Goal: Transaction & Acquisition: Purchase product/service

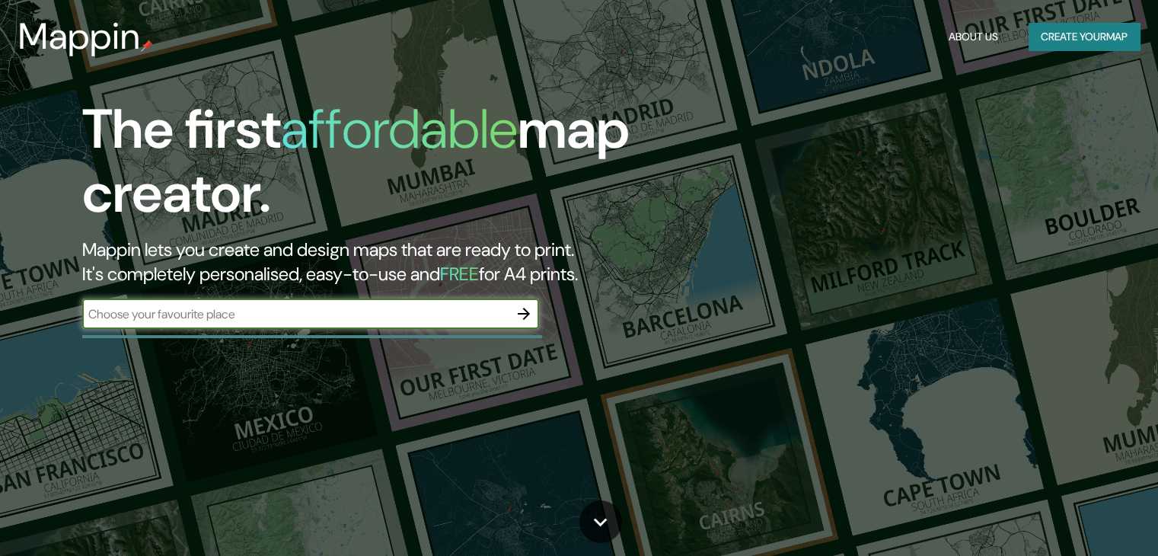
click at [339, 305] on input "text" at bounding box center [295, 314] width 427 height 18
click at [293, 308] on input "text" at bounding box center [295, 314] width 427 height 18
type input "portal 80 bogota"
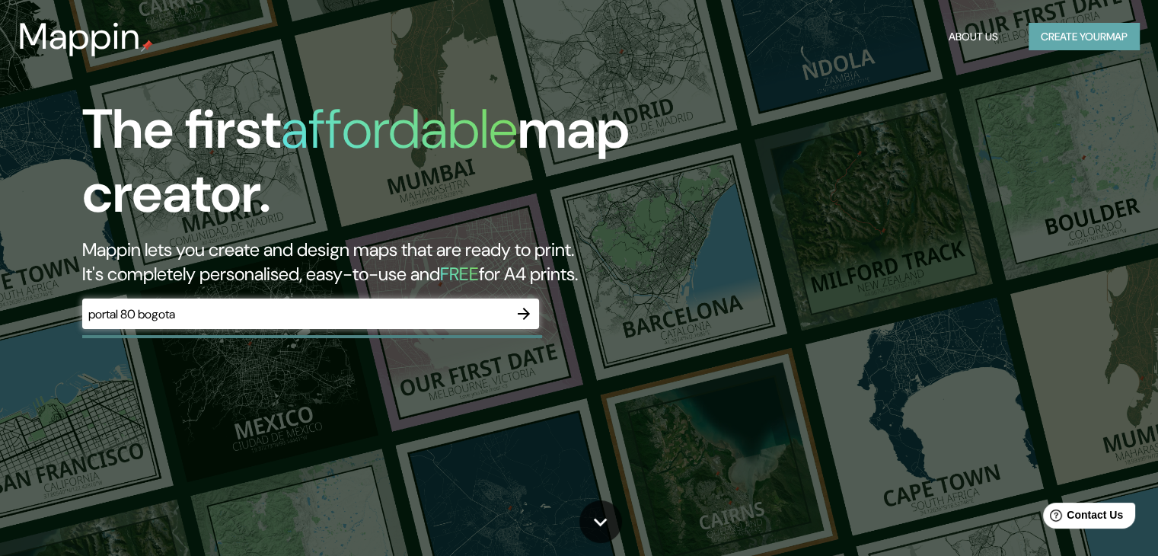
click at [1086, 31] on button "Create your map" at bounding box center [1084, 37] width 111 height 28
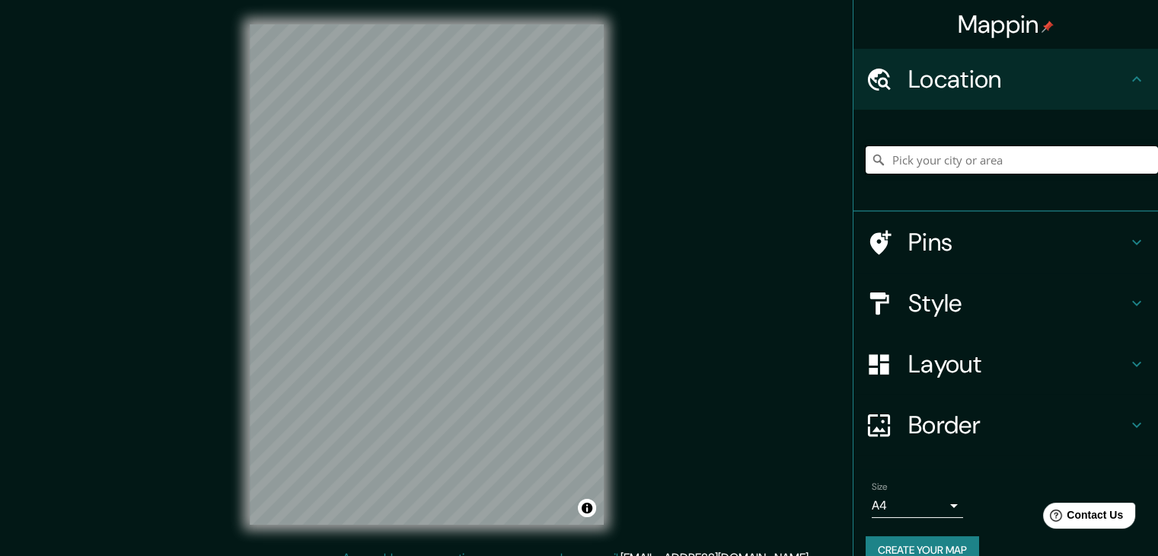
click at [996, 165] on input "Pick your city or area" at bounding box center [1012, 159] width 292 height 27
type input "[STREET_ADDRESS]"
click at [1140, 158] on icon "Clear" at bounding box center [1146, 160] width 12 height 12
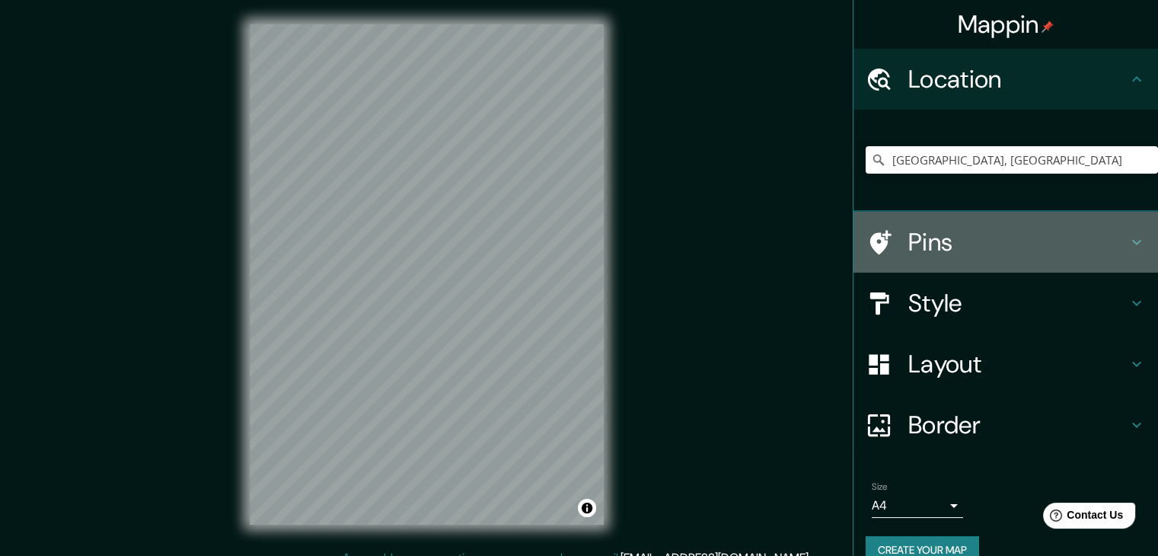
click at [1053, 251] on h4 "Pins" at bounding box center [1018, 242] width 219 height 30
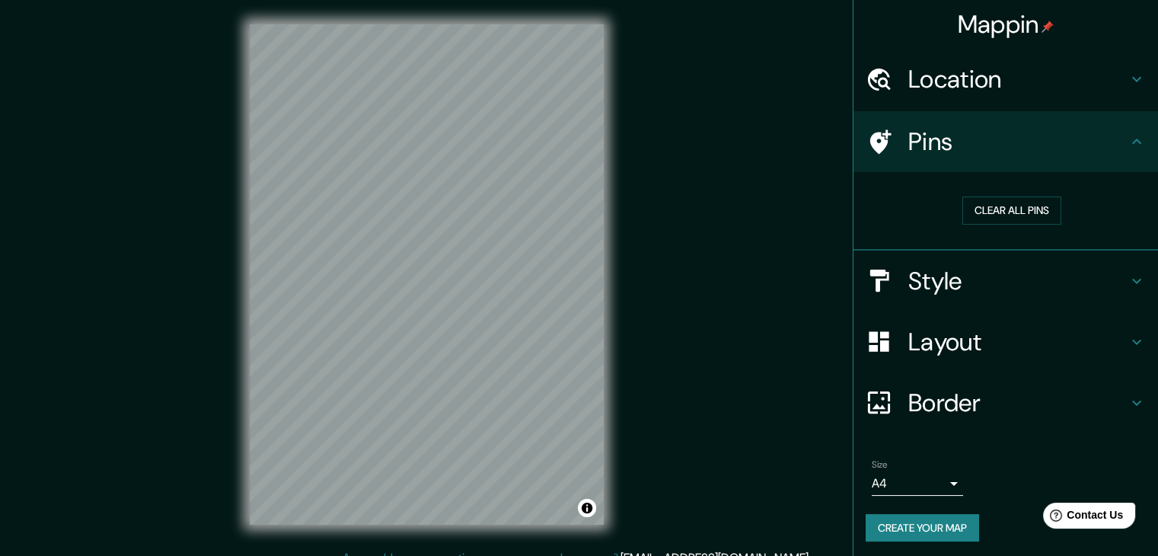
click at [727, 166] on div "Mappin Location [GEOGRAPHIC_DATA], [GEOGRAPHIC_DATA] Pins Clear all pins Style …" at bounding box center [579, 287] width 1158 height 574
click at [980, 336] on h4 "Layout" at bounding box center [1018, 342] width 219 height 30
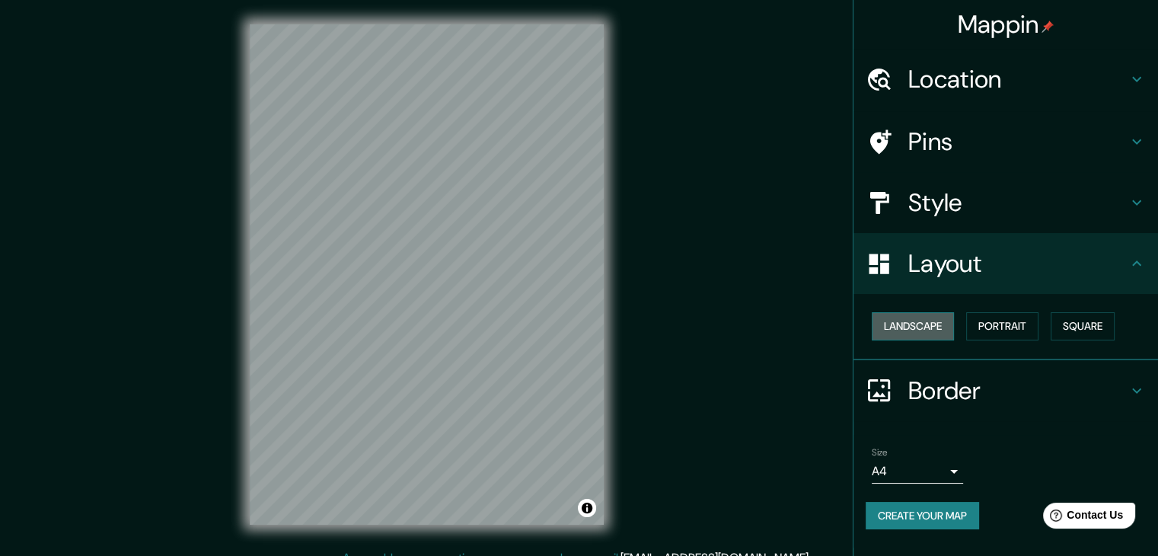
click at [944, 324] on button "Landscape" at bounding box center [913, 326] width 82 height 28
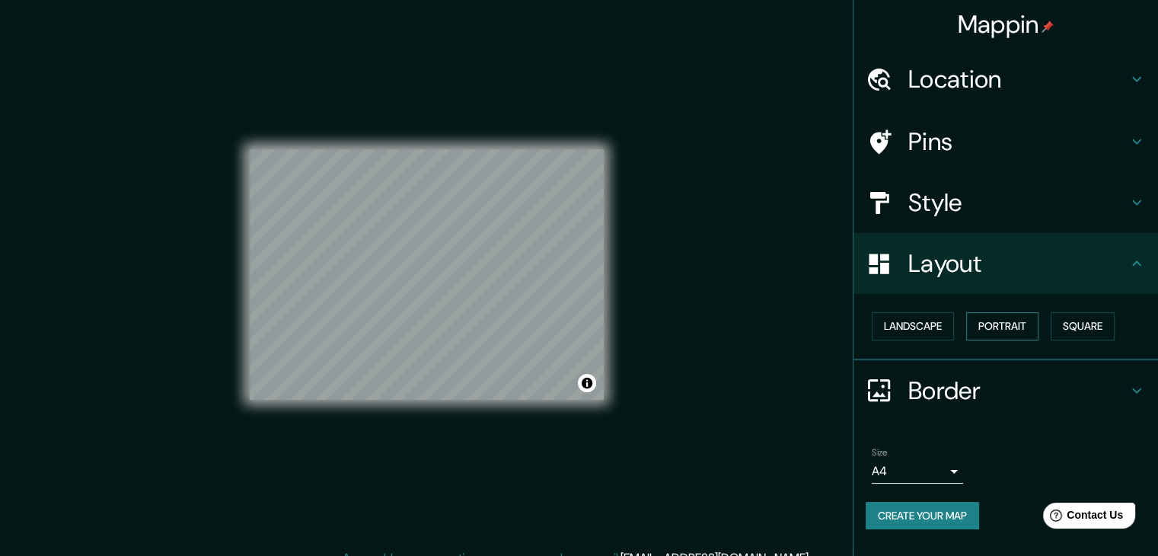
click at [999, 325] on button "Portrait" at bounding box center [1003, 326] width 72 height 28
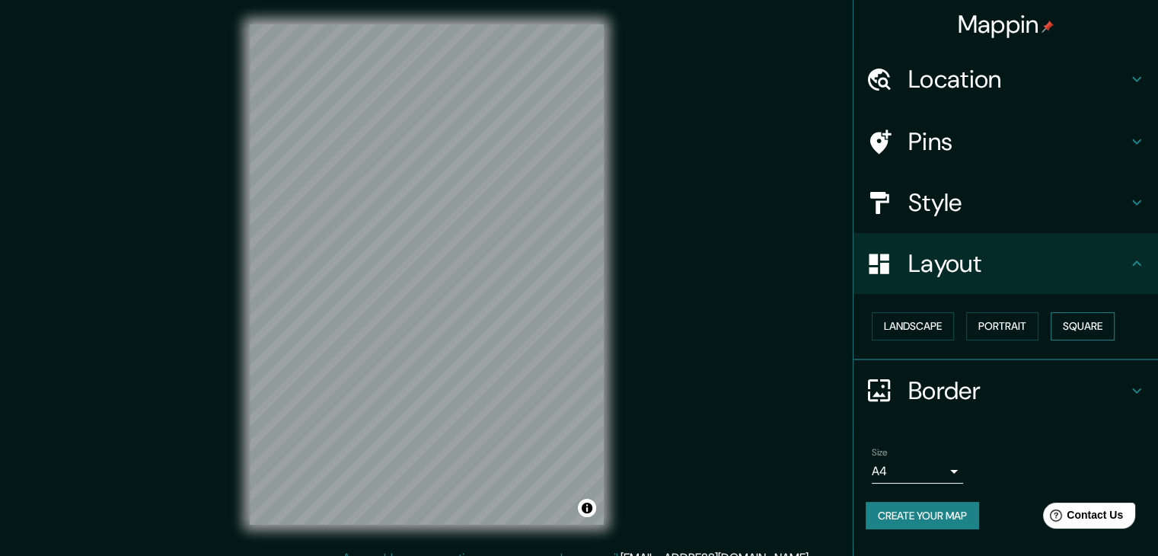
click at [1079, 329] on button "Square" at bounding box center [1083, 326] width 64 height 28
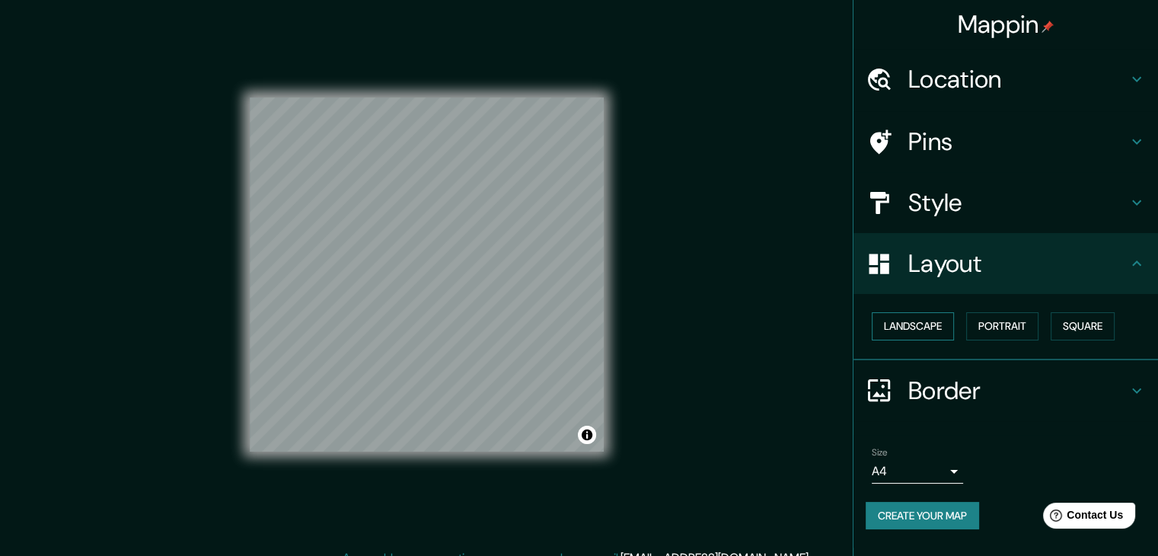
click at [941, 333] on button "Landscape" at bounding box center [913, 326] width 82 height 28
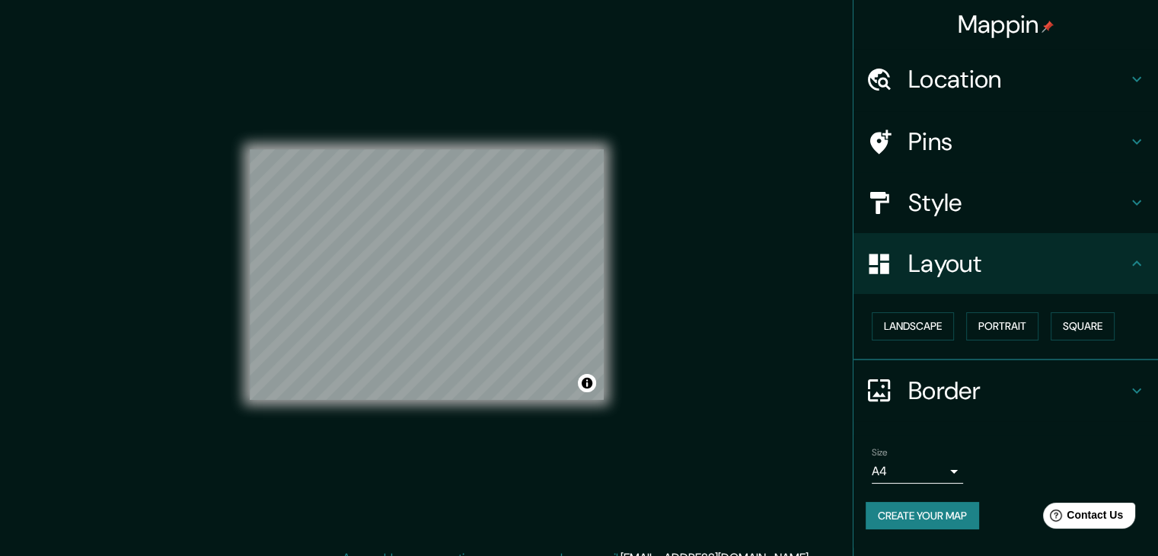
click at [980, 196] on h4 "Style" at bounding box center [1018, 202] width 219 height 30
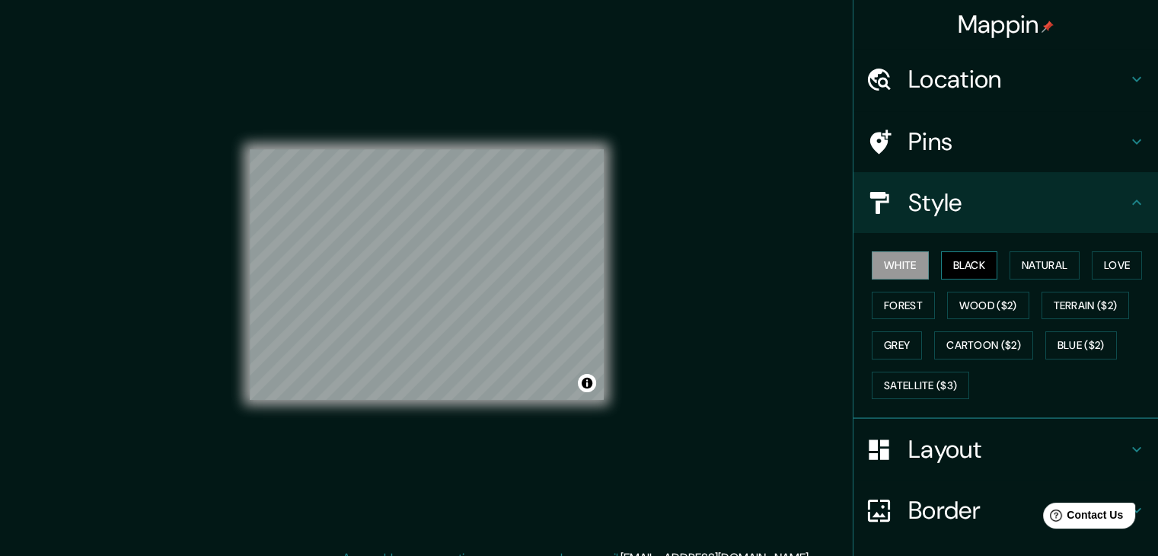
click at [977, 265] on button "Black" at bounding box center [969, 265] width 57 height 28
click at [1028, 263] on button "Natural" at bounding box center [1045, 265] width 70 height 28
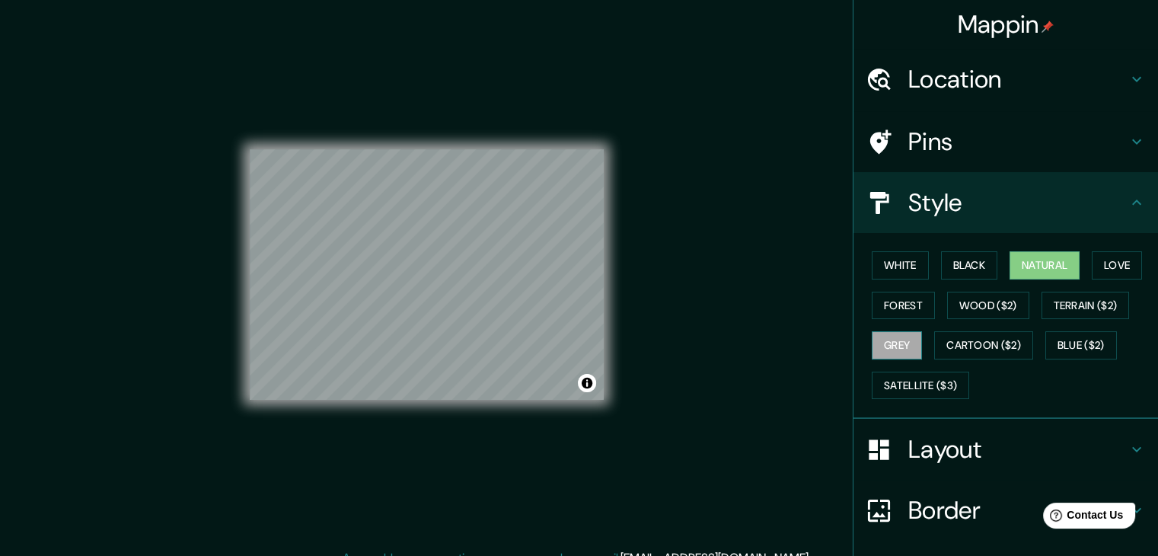
click at [894, 345] on button "Grey" at bounding box center [897, 345] width 50 height 28
click at [876, 264] on button "White" at bounding box center [900, 265] width 57 height 28
click at [993, 137] on h4 "Pins" at bounding box center [1018, 141] width 219 height 30
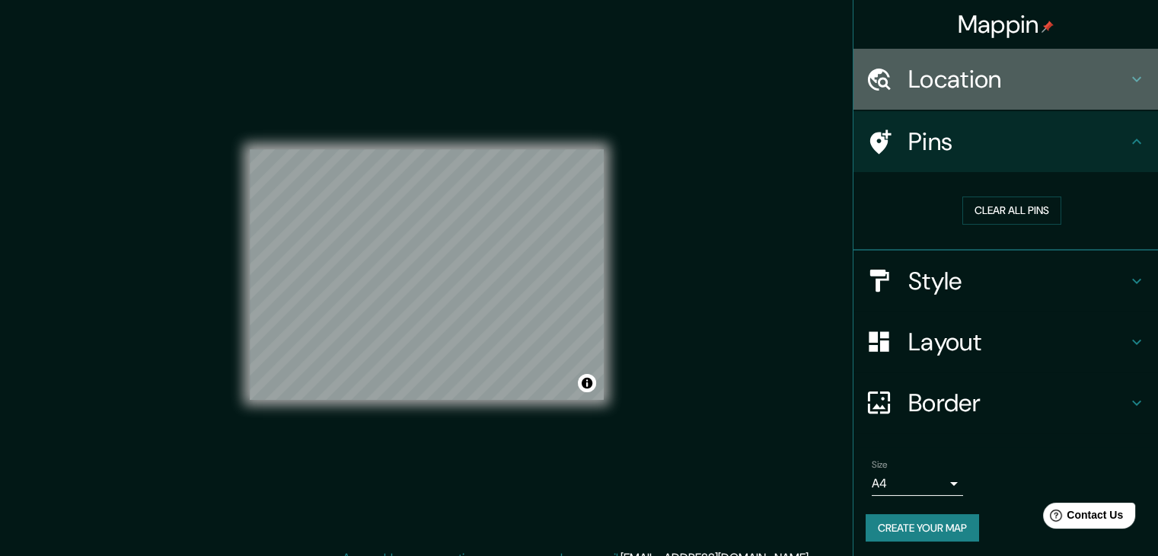
click at [1039, 94] on div "Location" at bounding box center [1006, 79] width 305 height 61
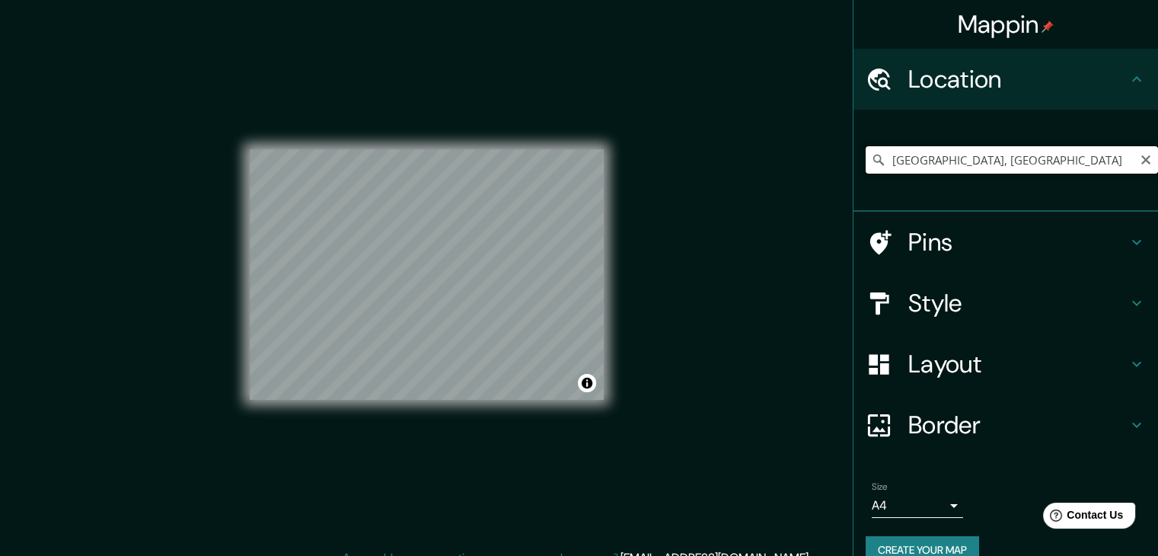
click at [1010, 162] on input "[GEOGRAPHIC_DATA], [GEOGRAPHIC_DATA]" at bounding box center [1012, 159] width 292 height 27
click at [884, 156] on input "[GEOGRAPHIC_DATA], [GEOGRAPHIC_DATA]" at bounding box center [1012, 159] width 292 height 27
click at [877, 158] on input "[GEOGRAPHIC_DATA], [GEOGRAPHIC_DATA]" at bounding box center [1012, 159] width 292 height 27
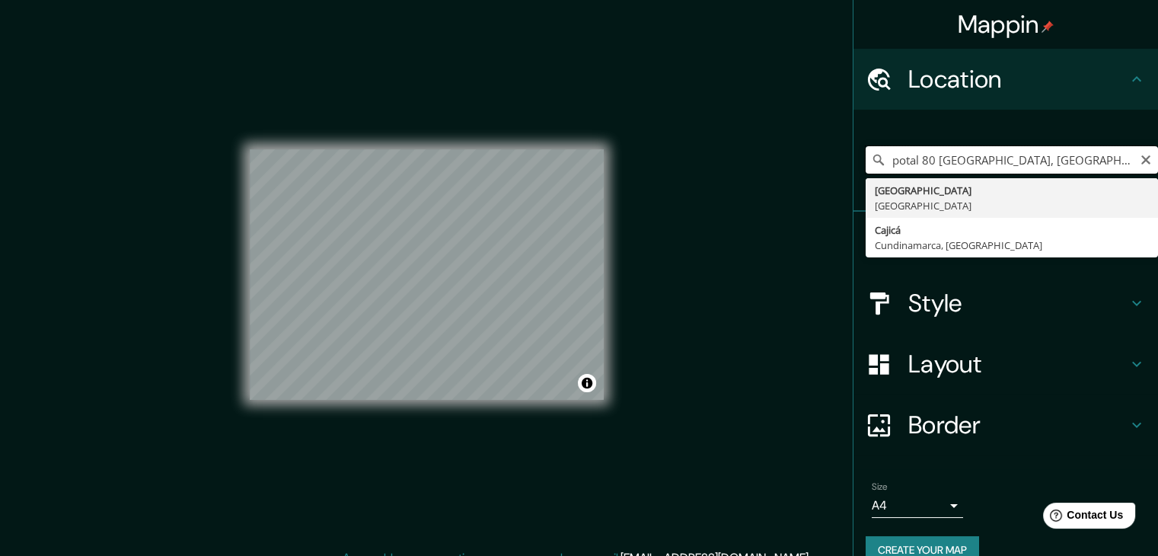
type input "[GEOGRAPHIC_DATA], [GEOGRAPHIC_DATA]"
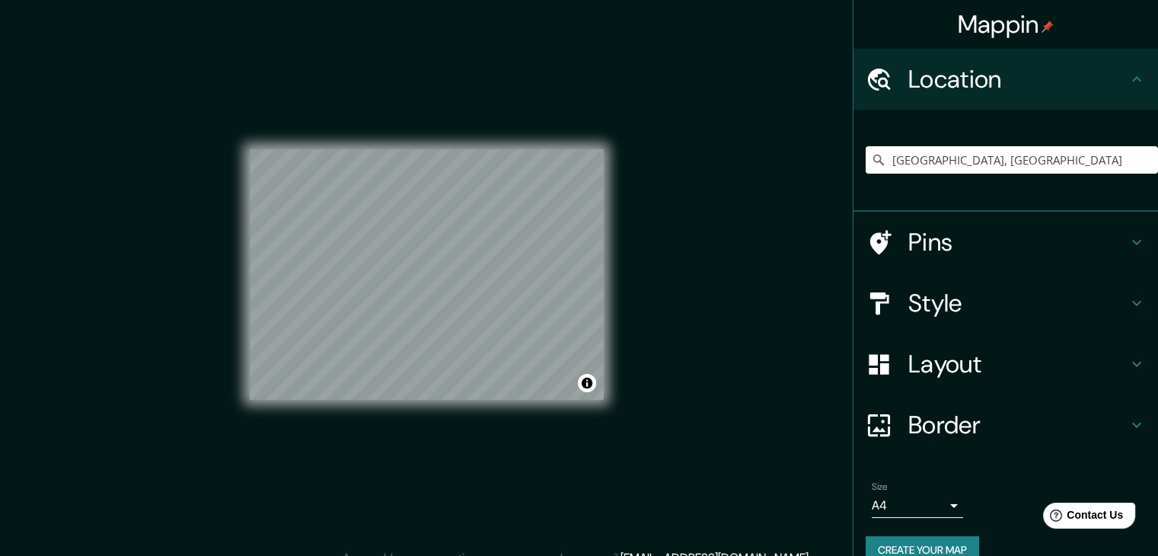
click at [364, 401] on div "© Mapbox © OpenStreetMap Improve this map" at bounding box center [427, 274] width 354 height 500
click at [917, 154] on input "[GEOGRAPHIC_DATA], [GEOGRAPHIC_DATA]" at bounding box center [1012, 159] width 292 height 27
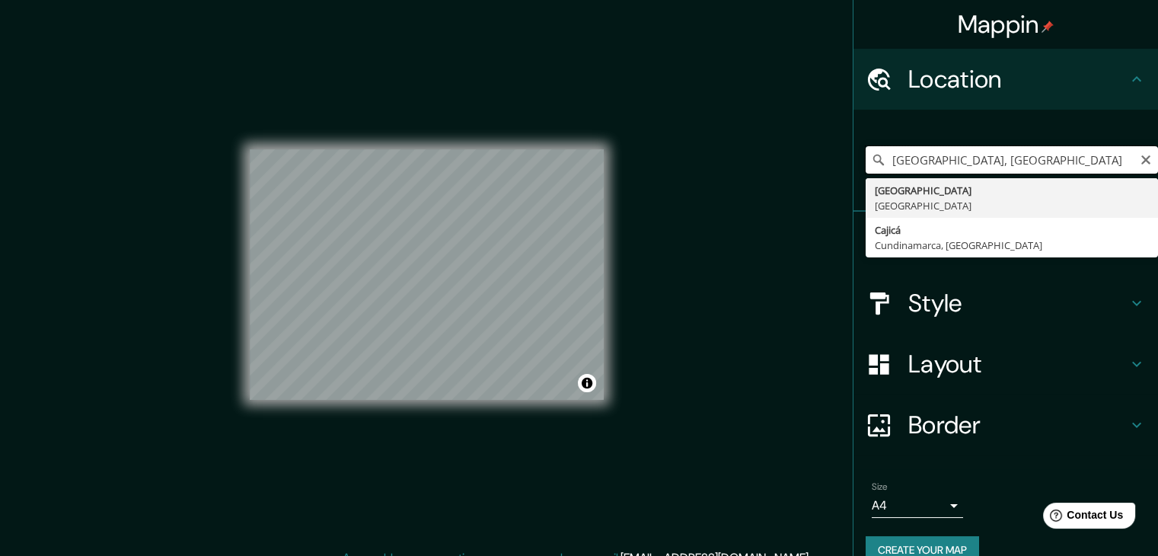
click at [978, 152] on input "[GEOGRAPHIC_DATA], [GEOGRAPHIC_DATA]" at bounding box center [1012, 159] width 292 height 27
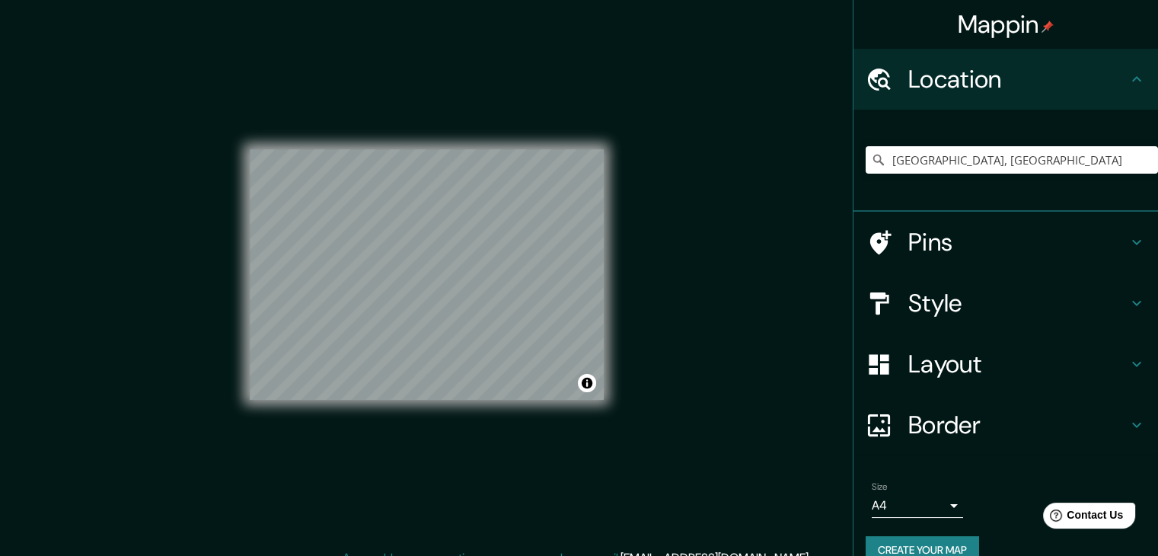
click at [460, 68] on div "© Mapbox © OpenStreetMap Improve this map" at bounding box center [427, 274] width 354 height 500
click at [667, 322] on div "Mappin Location [GEOGRAPHIC_DATA], [GEOGRAPHIC_DATA] [GEOGRAPHIC_DATA] [GEOGRAP…" at bounding box center [579, 287] width 1158 height 574
click at [408, 27] on div "© Mapbox © OpenStreetMap Improve this map" at bounding box center [427, 274] width 354 height 500
click at [890, 156] on input "[GEOGRAPHIC_DATA], [GEOGRAPHIC_DATA]" at bounding box center [1012, 159] width 292 height 27
click at [1140, 159] on icon "Clear" at bounding box center [1146, 160] width 12 height 12
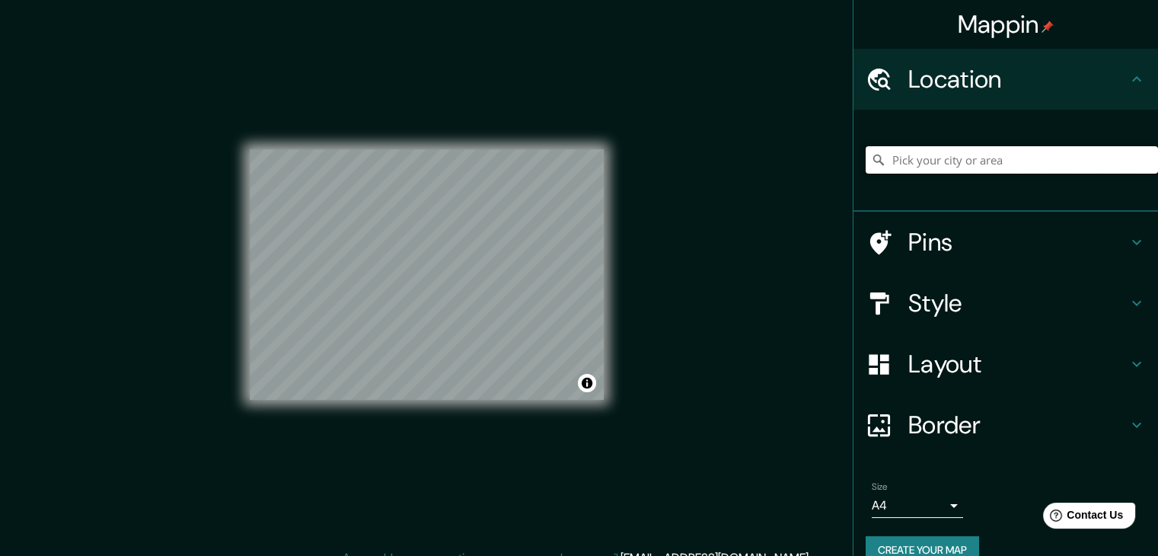
click at [952, 160] on input "Pick your city or area" at bounding box center [1012, 159] width 292 height 27
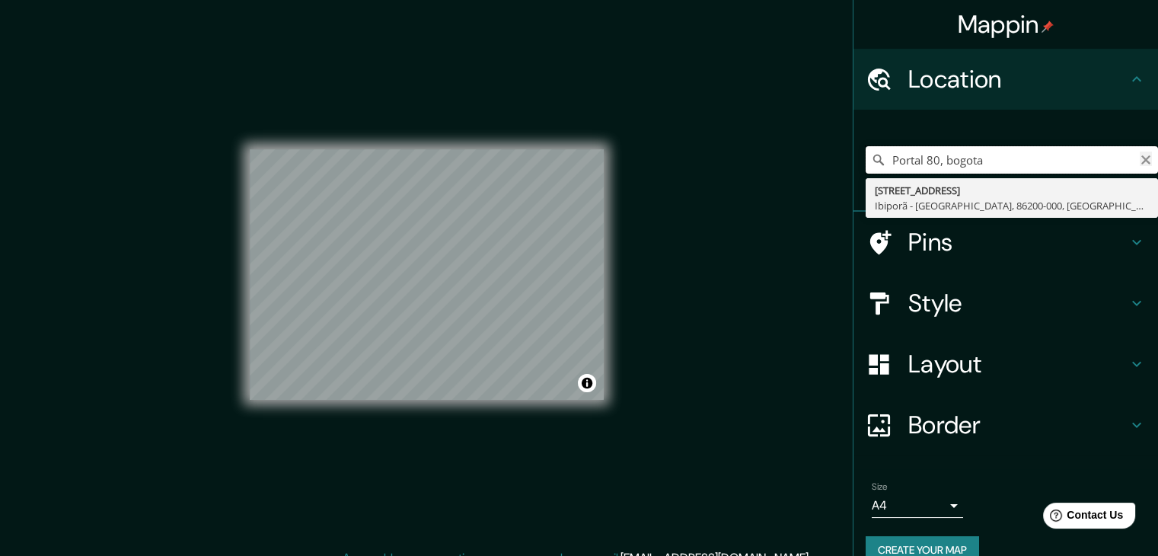
type input "Portal 80, bogota"
click at [1142, 161] on icon "Clear" at bounding box center [1146, 159] width 9 height 9
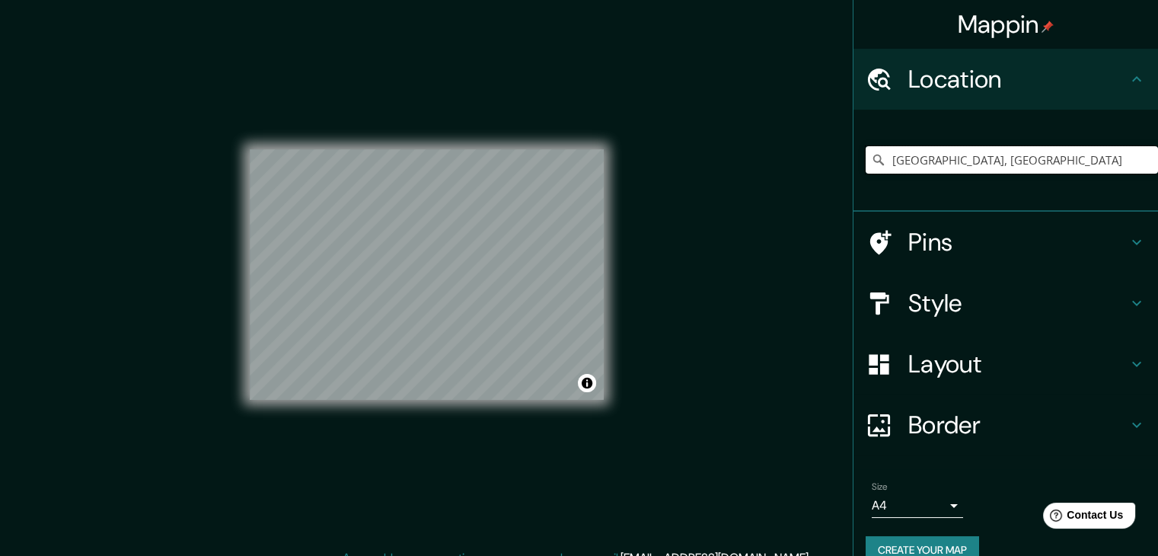
type input "[GEOGRAPHIC_DATA], [GEOGRAPHIC_DATA]"
click at [983, 290] on h4 "Style" at bounding box center [1018, 303] width 219 height 30
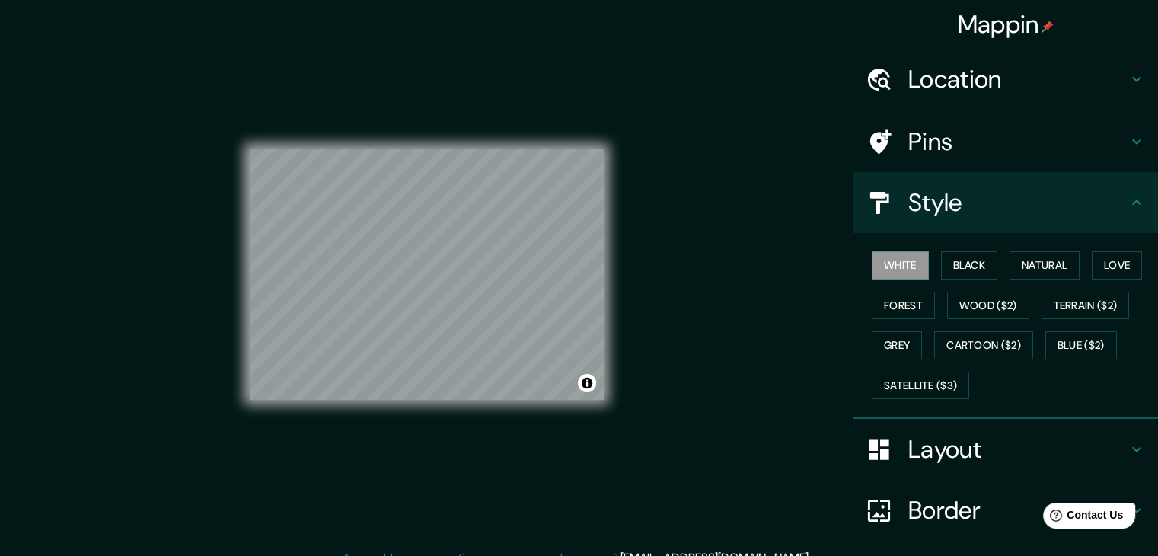
click at [969, 145] on h4 "Pins" at bounding box center [1018, 141] width 219 height 30
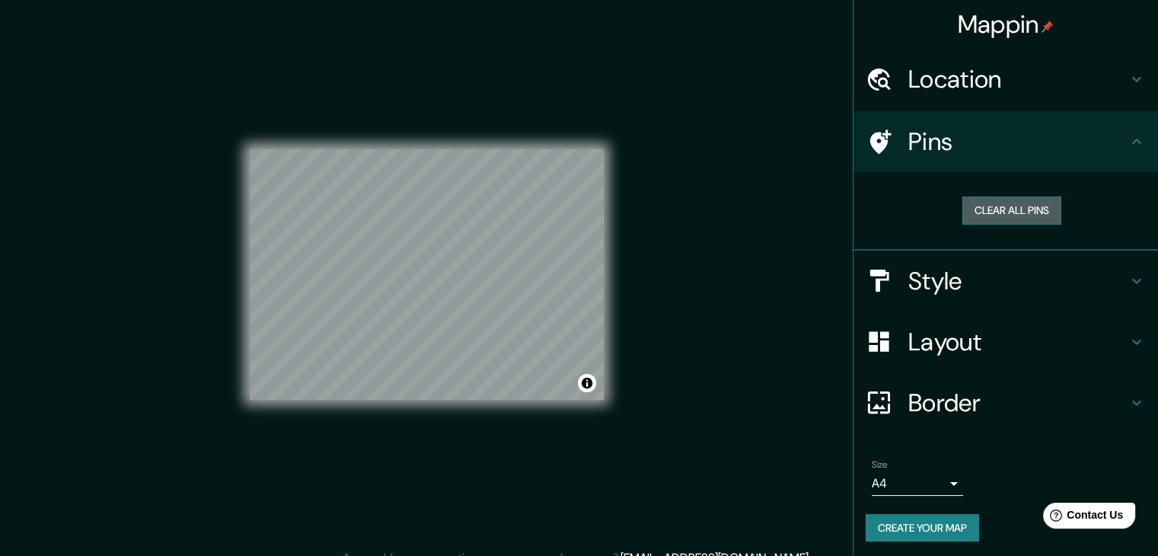
click at [1010, 214] on button "Clear all pins" at bounding box center [1012, 211] width 99 height 28
click at [993, 219] on button "Clear all pins" at bounding box center [1012, 211] width 99 height 28
click at [996, 203] on button "Clear all pins" at bounding box center [1012, 211] width 99 height 28
